Goal: Submit feedback/report problem

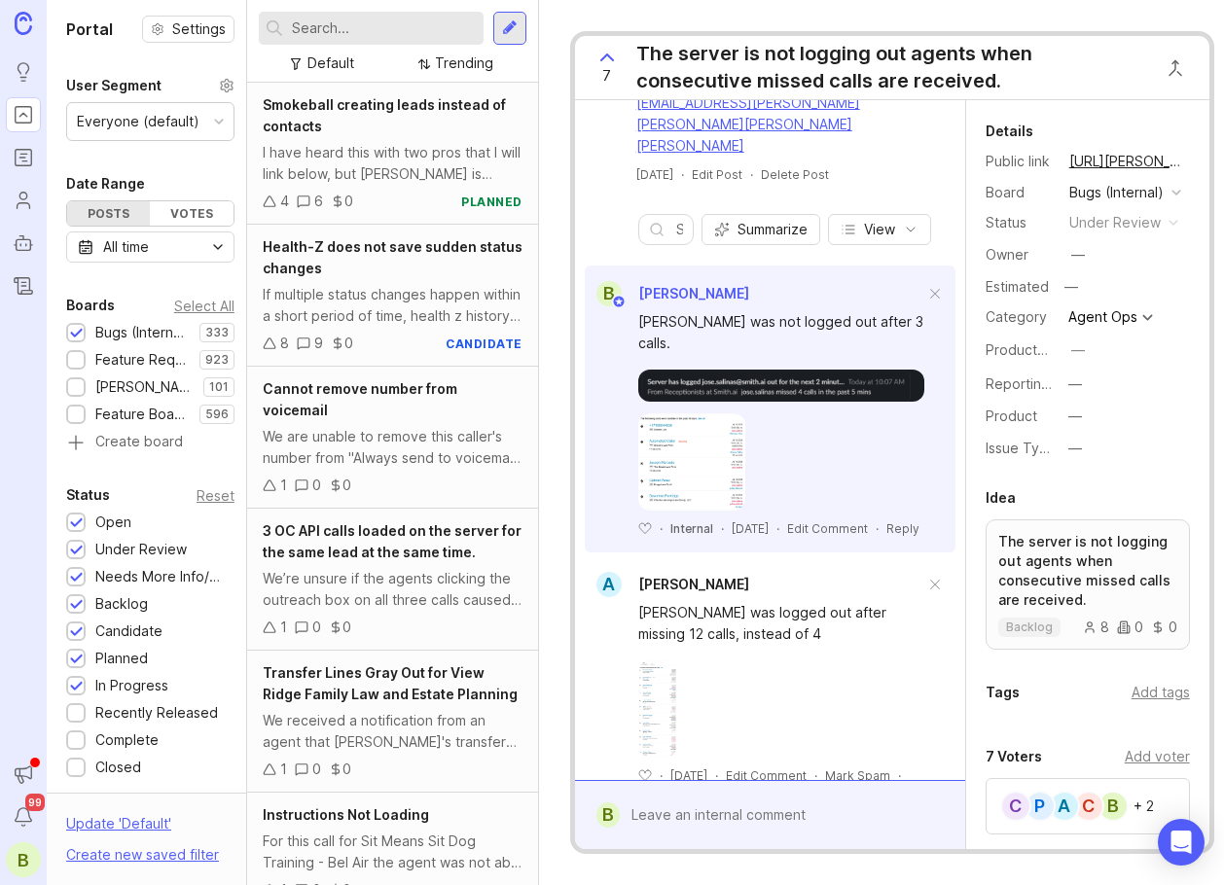
scroll to position [1070, 0]
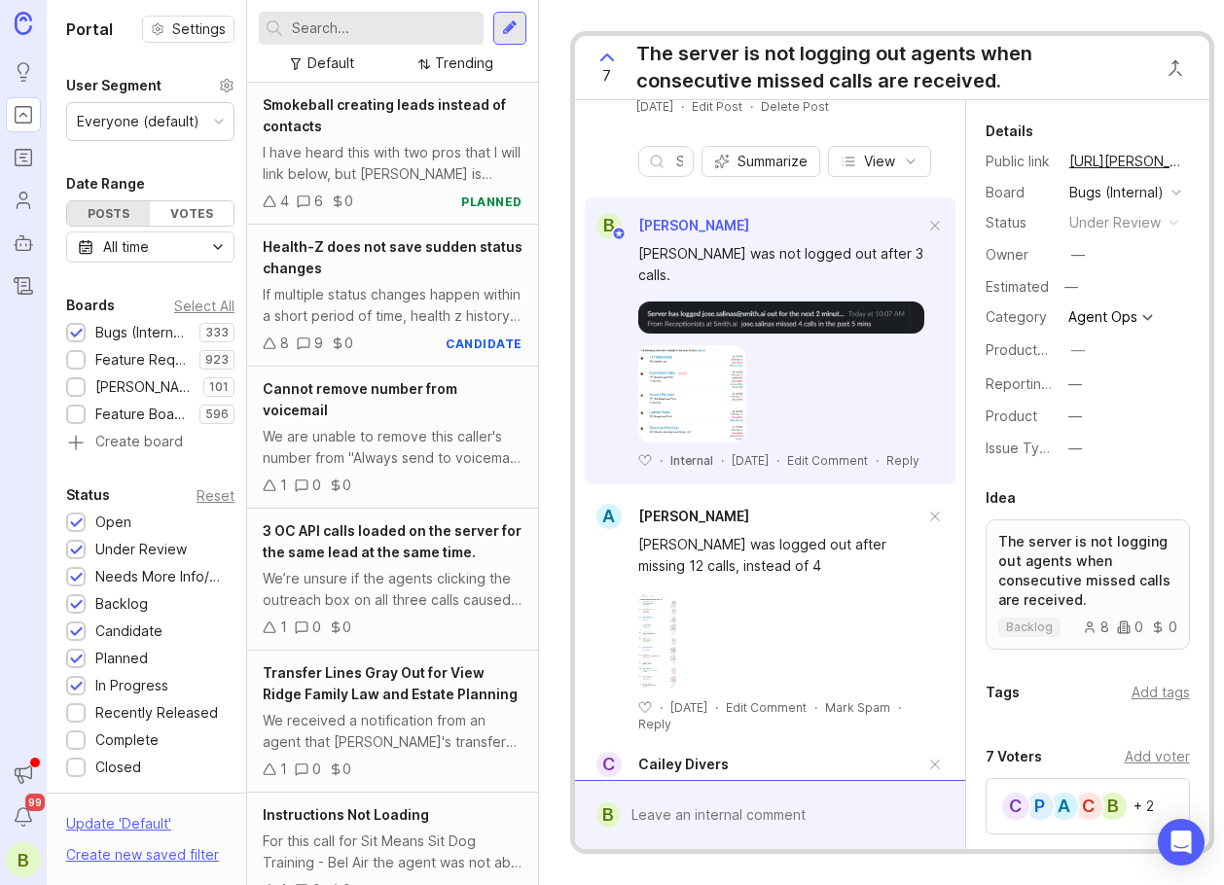
click at [802, 619] on div at bounding box center [781, 640] width 286 height 97
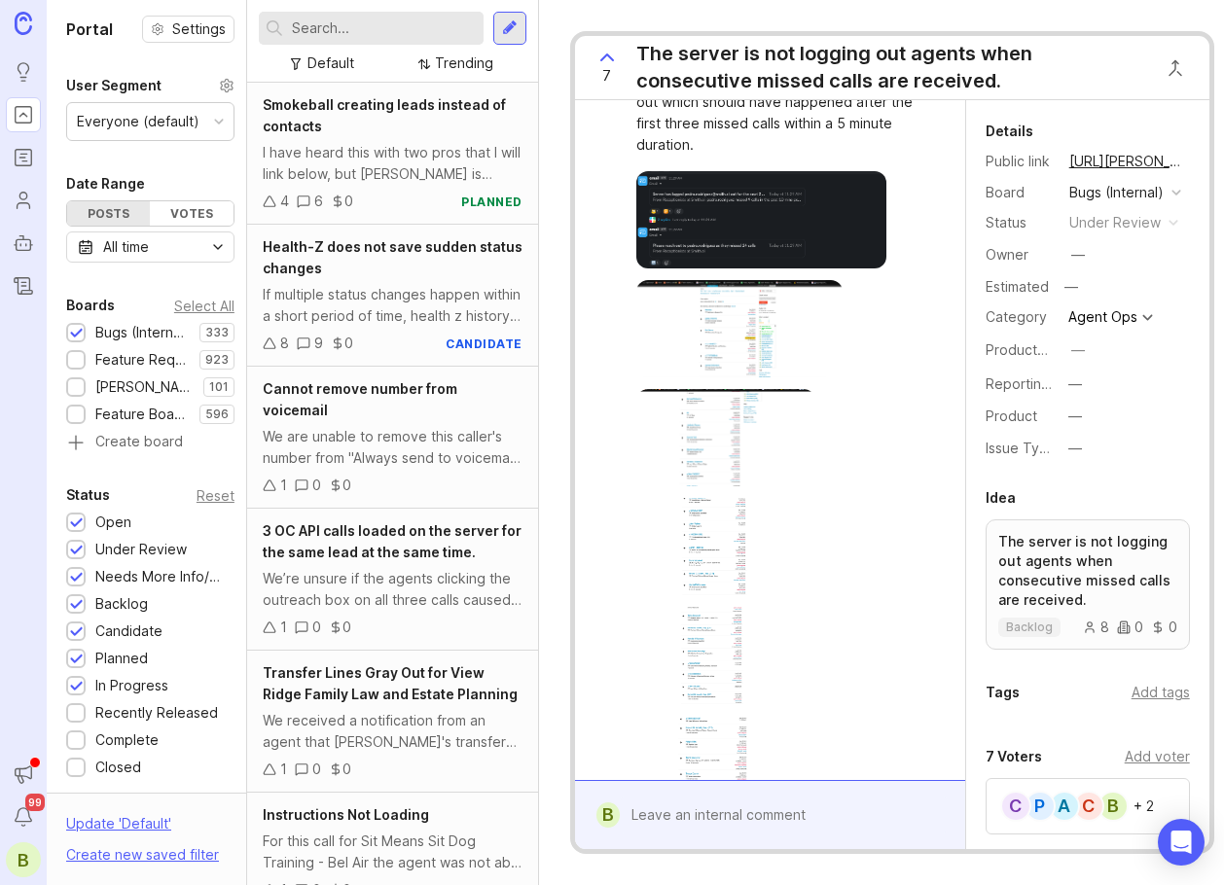
scroll to position [0, 0]
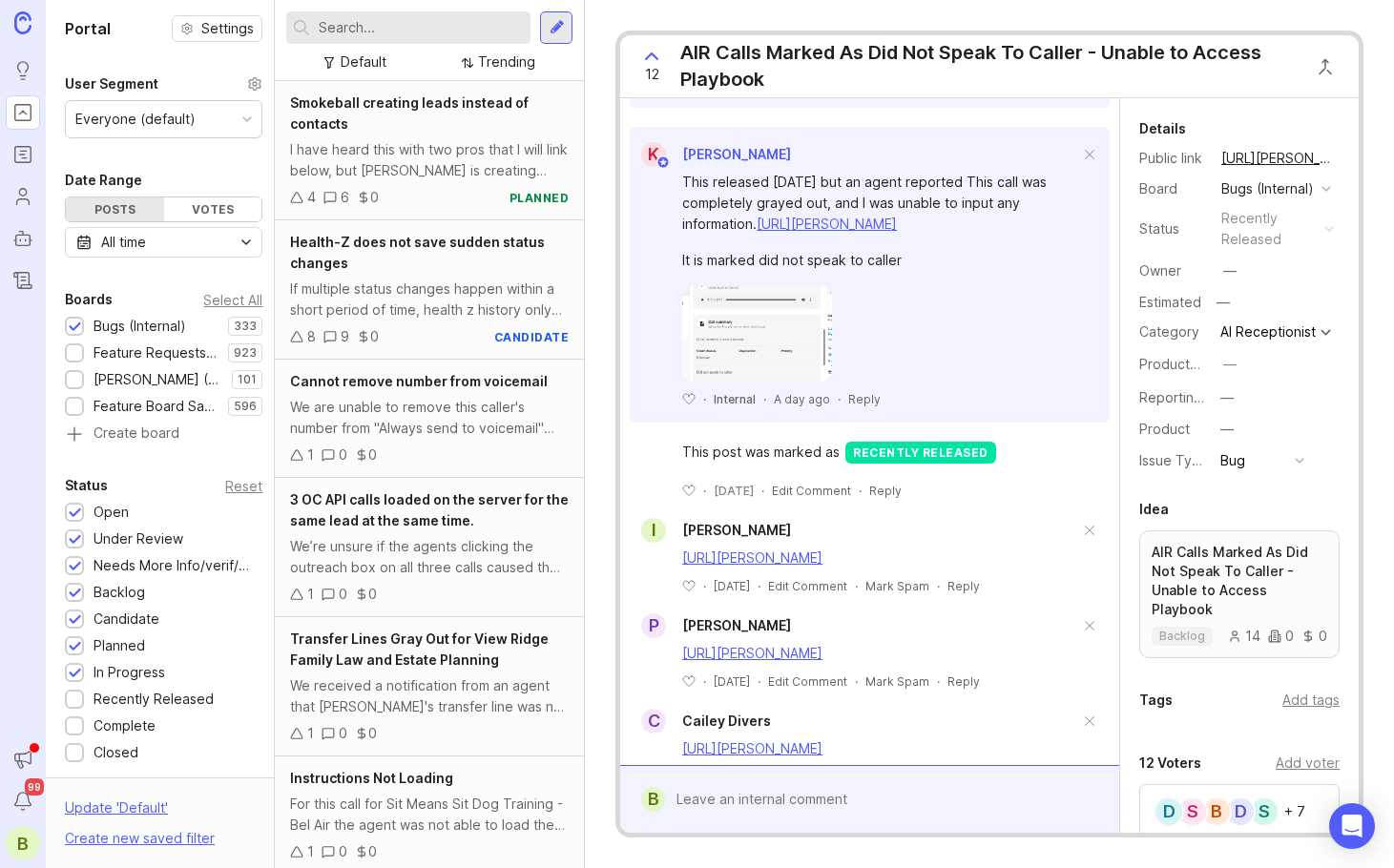
scroll to position [859, 0]
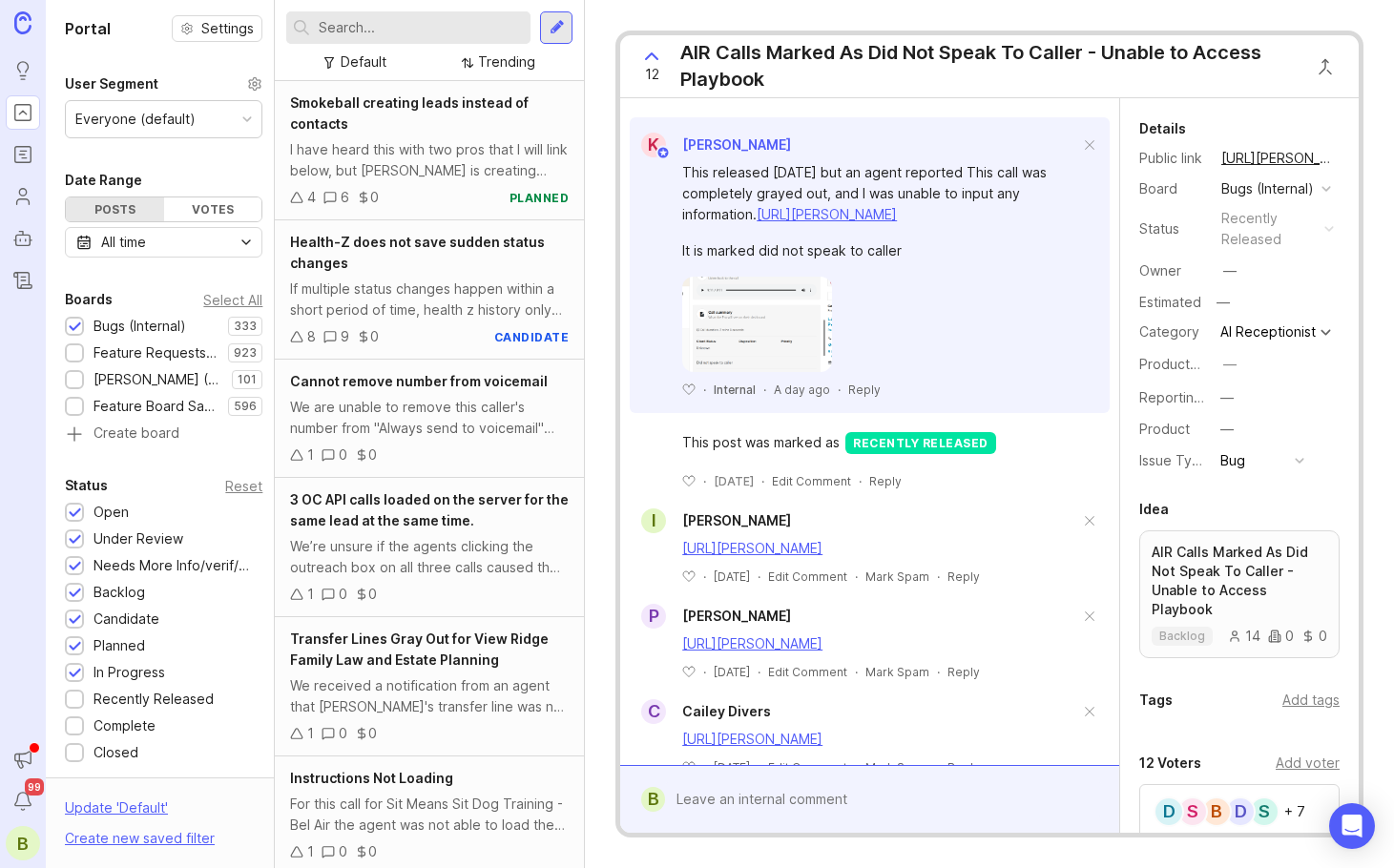
click at [1018, 372] on div at bounding box center [881, 324] width 397 height 95
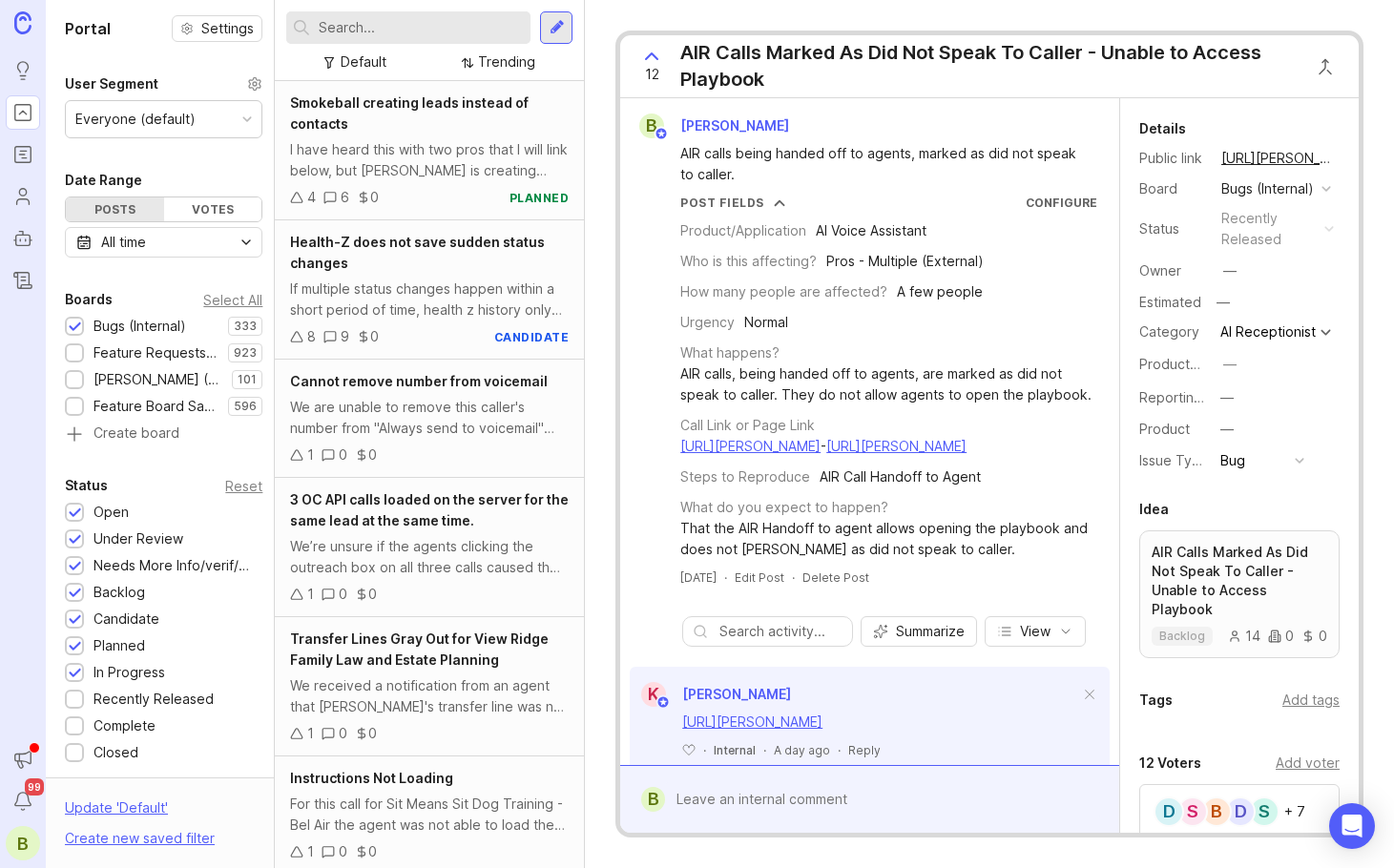
scroll to position [191, 0]
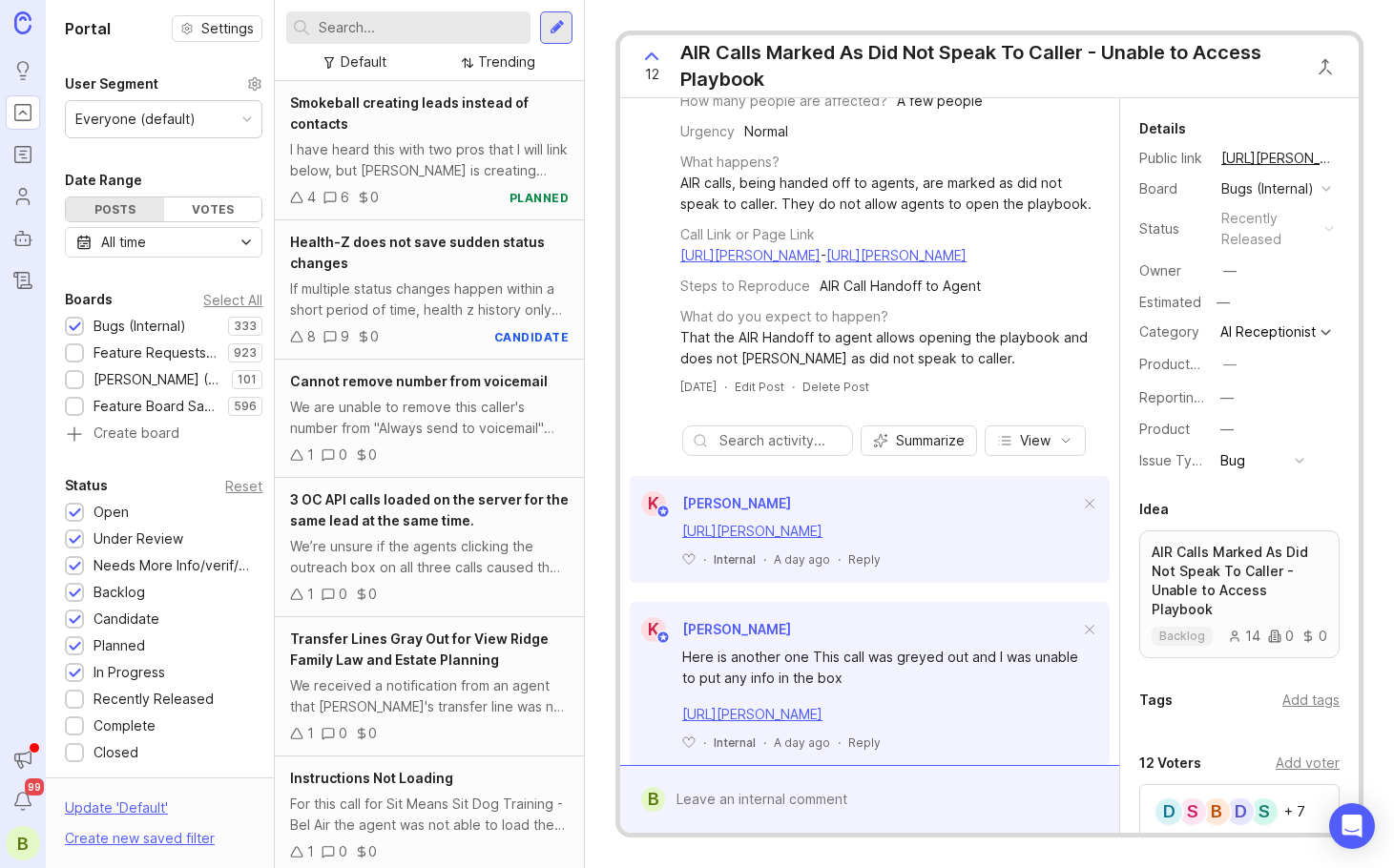
click at [845, 789] on div at bounding box center [884, 799] width 438 height 36
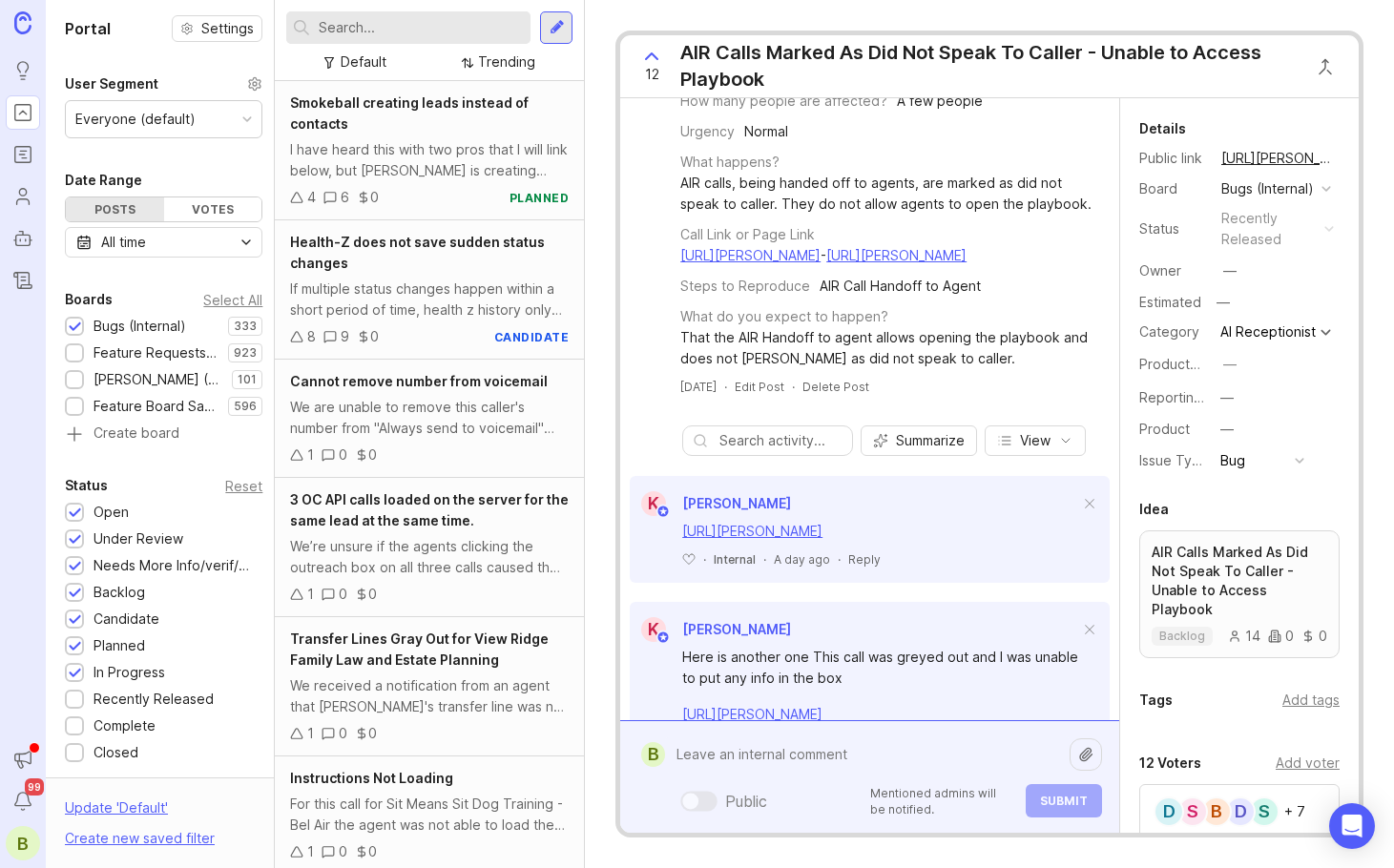
paste textarea "[URL][PERSON_NAME]"
type textarea "[URL][PERSON_NAME]"
click at [1058, 803] on span "Submit" at bounding box center [1063, 800] width 48 height 15
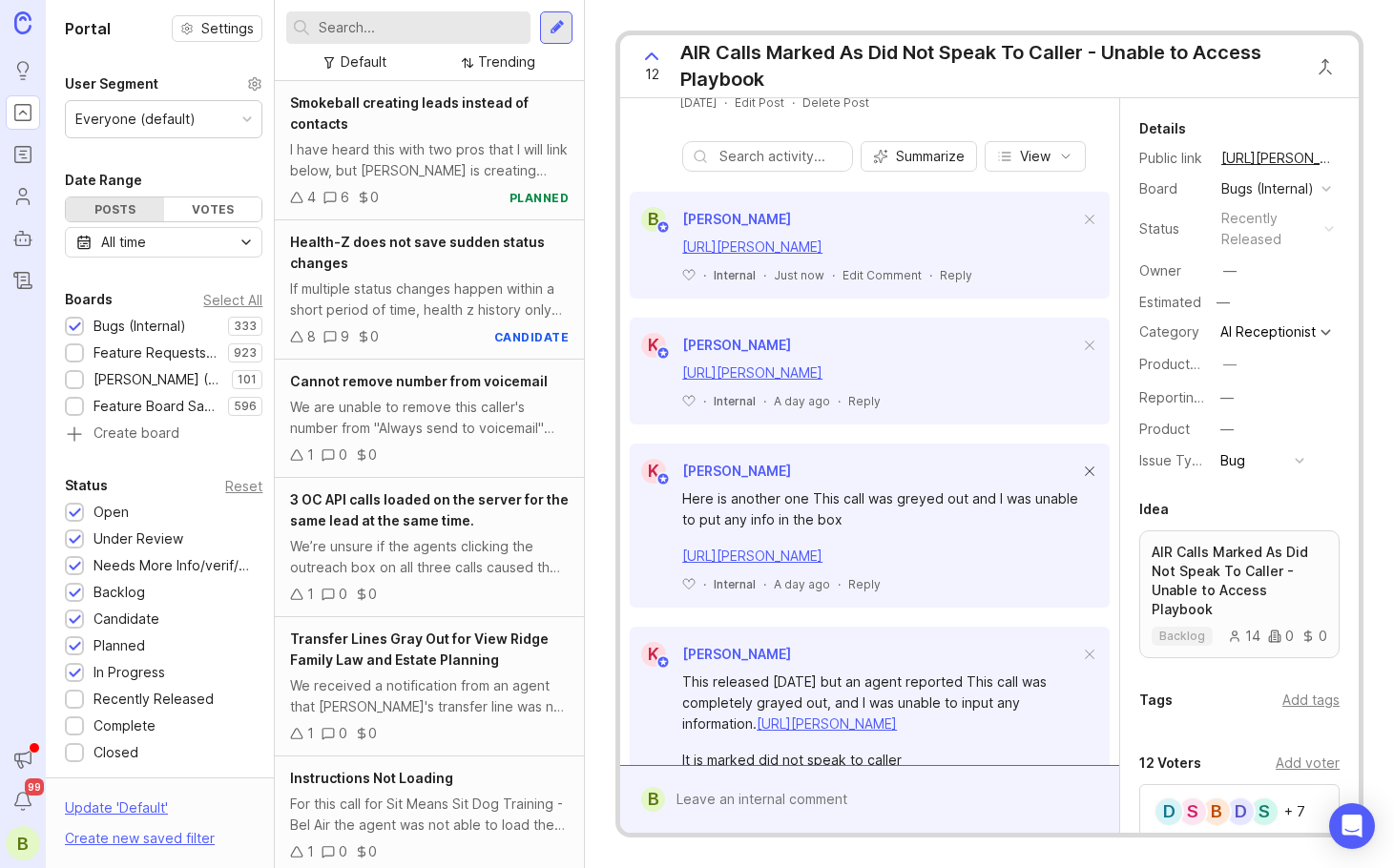
scroll to position [382, 0]
